Goal: Information Seeking & Learning: Check status

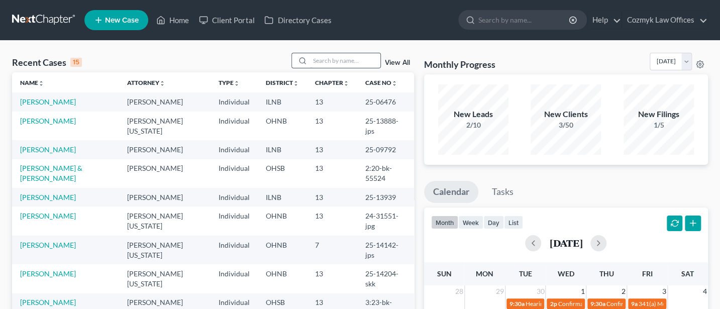
click at [332, 63] on input "search" at bounding box center [345, 60] width 70 height 15
type input "[PERSON_NAME]"
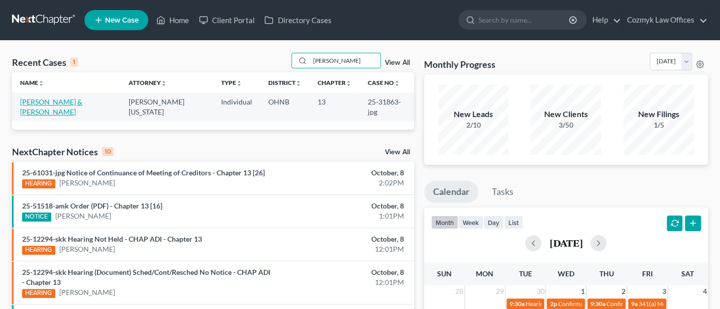
click at [56, 102] on link "[PERSON_NAME] & [PERSON_NAME]" at bounding box center [51, 107] width 62 height 19
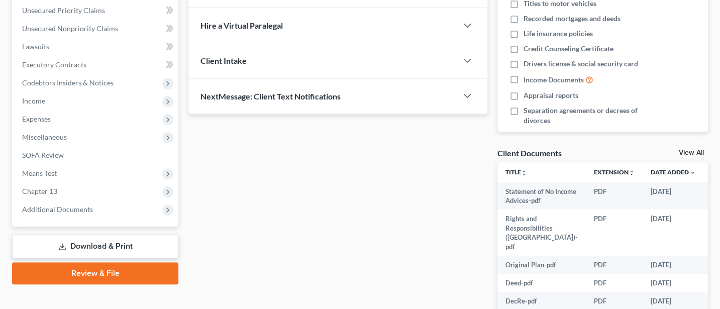
scroll to position [268, 0]
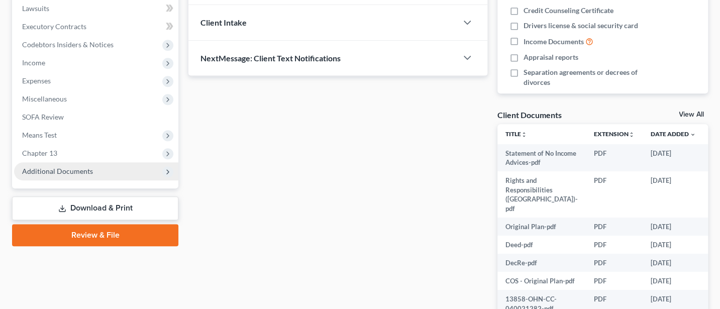
click at [69, 169] on span "Additional Documents" at bounding box center [57, 171] width 71 height 9
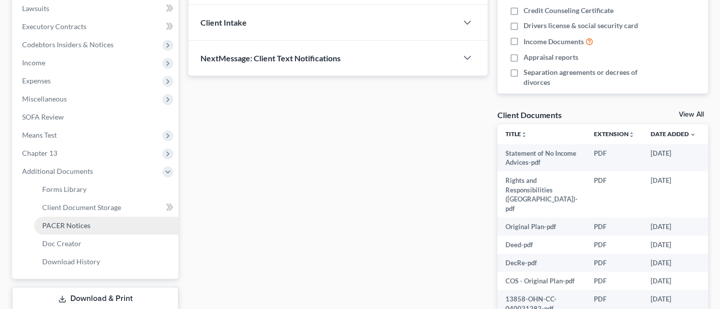
click at [70, 223] on span "PACER Notices" at bounding box center [66, 225] width 48 height 9
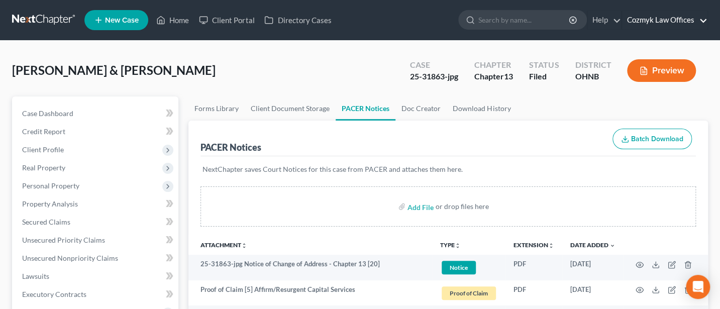
click at [667, 16] on link "Cozmyk Law Offices" at bounding box center [664, 20] width 85 height 18
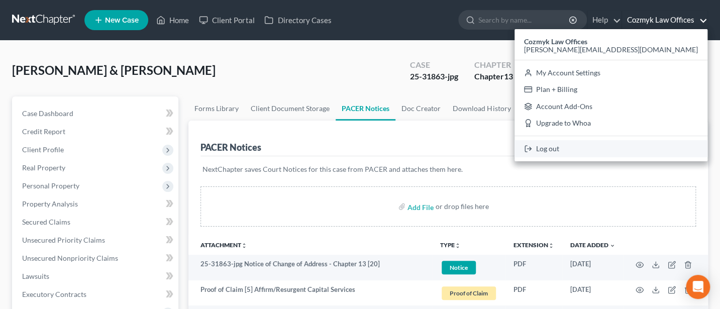
click at [641, 151] on link "Log out" at bounding box center [611, 148] width 193 height 17
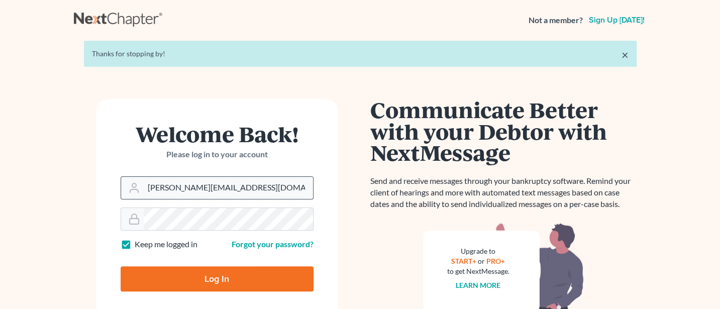
click at [233, 184] on input "Jann@cozmyklaw.com" at bounding box center [228, 188] width 169 height 22
type input "Jann@jwashingtonlaw.com"
click at [211, 275] on input "Log In" at bounding box center [217, 278] width 193 height 25
type input "Thinking..."
